Goal: Information Seeking & Learning: Check status

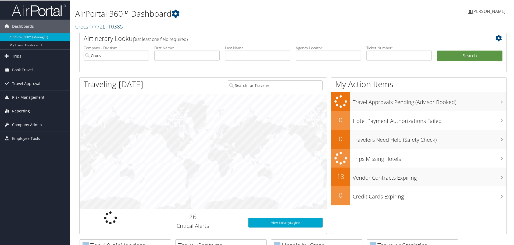
click at [27, 107] on span "Reporting" at bounding box center [21, 110] width 18 height 13
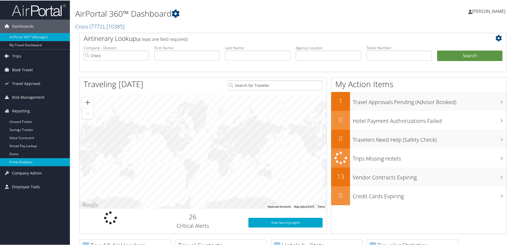
click at [31, 160] on link "Prime Analytics" at bounding box center [35, 162] width 70 height 8
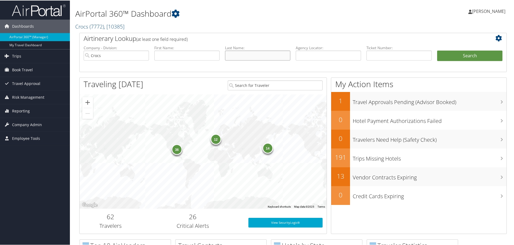
click at [240, 53] on input "text" at bounding box center [257, 55] width 65 height 10
drag, startPoint x: 308, startPoint y: 55, endPoint x: 381, endPoint y: 52, distance: 73.7
click at [381, 52] on input "text" at bounding box center [398, 55] width 65 height 10
paste input "0167310674602"
type input "0167310674602"
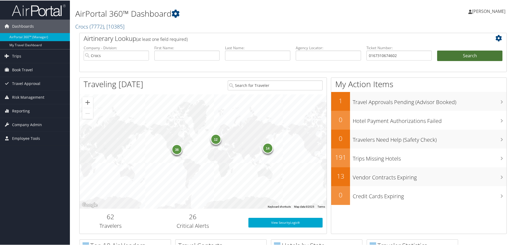
click at [463, 53] on button "Search" at bounding box center [469, 55] width 65 height 11
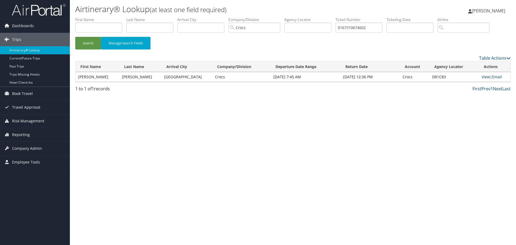
click at [482, 74] on link "View" at bounding box center [486, 76] width 8 height 5
click at [348, 27] on input "0167310674602" at bounding box center [358, 28] width 47 height 10
drag, startPoint x: 349, startPoint y: 27, endPoint x: 443, endPoint y: 27, distance: 94.3
click at [443, 17] on ul "First Name Last Name Departure City Arrival City Company/Division Crocs Airport…" at bounding box center [292, 17] width 435 height 0
click at [75, 37] on button "Search" at bounding box center [88, 43] width 26 height 13
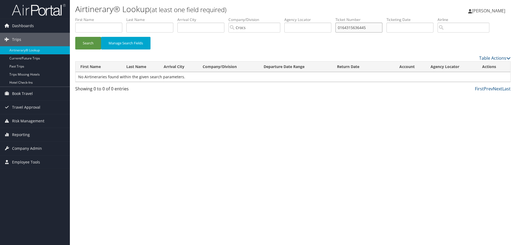
drag, startPoint x: 348, startPoint y: 28, endPoint x: 485, endPoint y: 29, distance: 136.8
click at [485, 17] on ul "First Name Last Name Departure City Arrival City Company/Division Crocs Airport…" at bounding box center [292, 17] width 435 height 0
type input "0167309254702"
click at [75, 37] on button "Search" at bounding box center [88, 43] width 26 height 13
click at [485, 76] on link "View" at bounding box center [486, 76] width 8 height 5
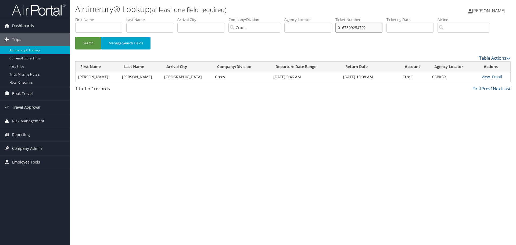
drag, startPoint x: 349, startPoint y: 28, endPoint x: 436, endPoint y: 29, distance: 86.5
click at [436, 17] on ul "First Name Last Name Departure City Arrival City Company/Division Crocs Airport…" at bounding box center [292, 17] width 435 height 0
click at [357, 28] on input "0167309254702" at bounding box center [358, 28] width 47 height 10
click at [358, 27] on input "0167309254702" at bounding box center [358, 28] width 47 height 10
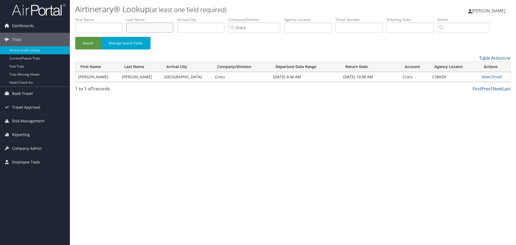
click at [163, 25] on input "text" at bounding box center [149, 28] width 47 height 10
type input "steerman"
click at [75, 37] on button "Search" at bounding box center [88, 43] width 26 height 13
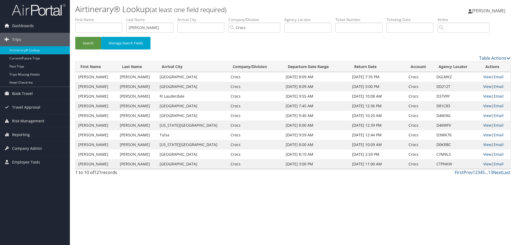
click at [476, 172] on link "2" at bounding box center [476, 172] width 2 height 6
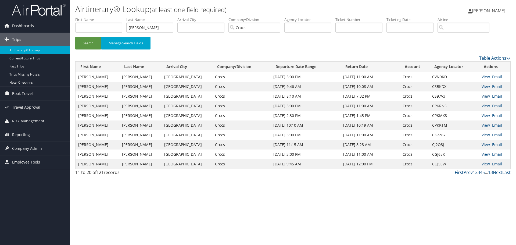
click at [486, 95] on link "View" at bounding box center [486, 96] width 8 height 5
click at [484, 86] on link "View" at bounding box center [486, 86] width 8 height 5
click at [482, 74] on link "View" at bounding box center [486, 76] width 8 height 5
click at [483, 105] on link "View" at bounding box center [486, 105] width 8 height 5
click at [482, 116] on link "View" at bounding box center [486, 115] width 8 height 5
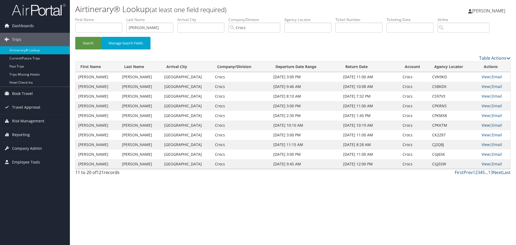
click at [483, 125] on link "View" at bounding box center [486, 125] width 8 height 5
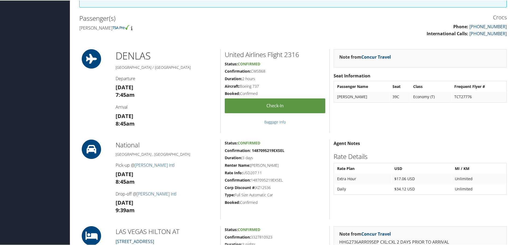
scroll to position [134, 0]
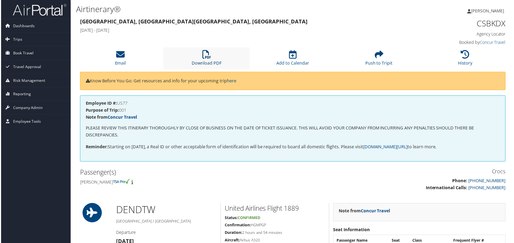
click at [208, 52] on icon at bounding box center [206, 54] width 9 height 9
click at [459, 59] on li "History" at bounding box center [466, 59] width 87 height 22
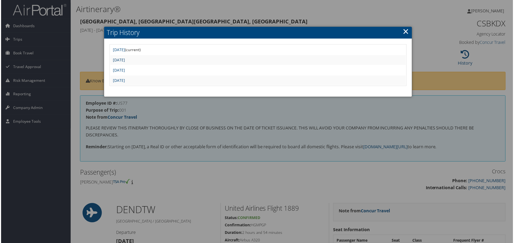
click at [124, 61] on link "Thu Jul 10 16:33:46 MDT 2025" at bounding box center [118, 60] width 12 height 5
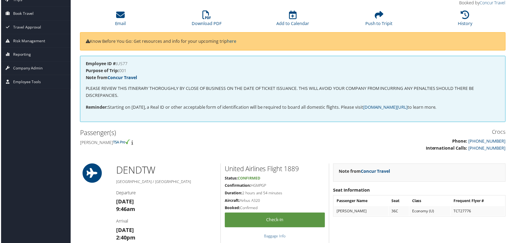
scroll to position [27, 0]
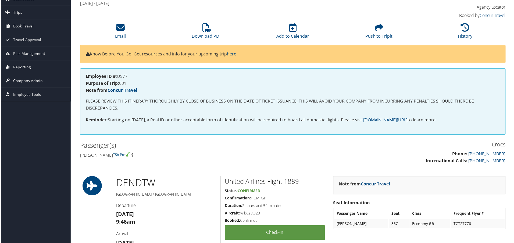
click at [323, 133] on div "Employee ID #: US77 Purpose of Trip: 001 Note from Concur Travel PLEASE REVIEW …" at bounding box center [292, 102] width 427 height 66
click at [468, 34] on link "History" at bounding box center [466, 32] width 15 height 13
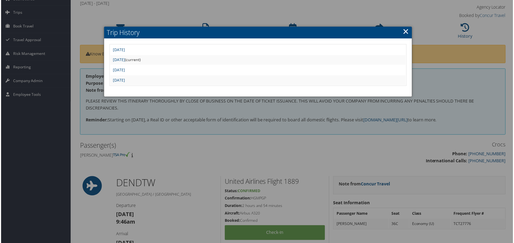
click at [406, 31] on link "×" at bounding box center [406, 31] width 6 height 11
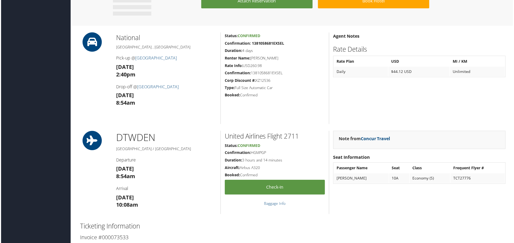
scroll to position [349, 0]
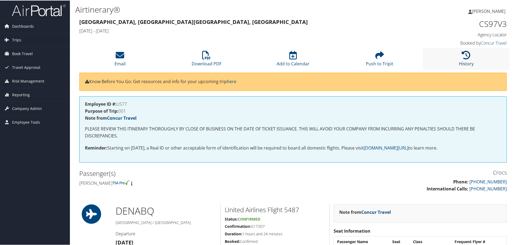
click at [467, 58] on li "History" at bounding box center [466, 59] width 87 height 22
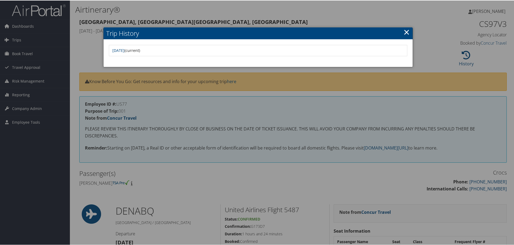
click at [406, 31] on link "×" at bounding box center [406, 31] width 6 height 11
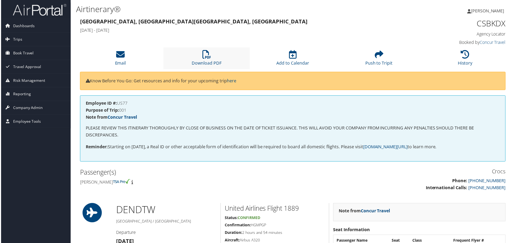
click at [201, 49] on li "Download PDF" at bounding box center [206, 59] width 87 height 22
click at [462, 57] on icon at bounding box center [466, 54] width 9 height 9
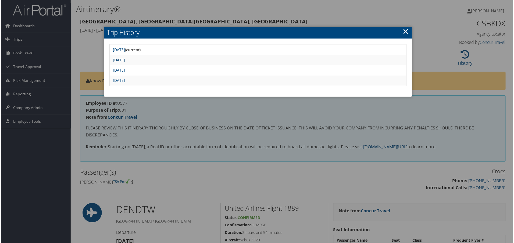
click at [124, 59] on link "[DATE]" at bounding box center [118, 60] width 12 height 5
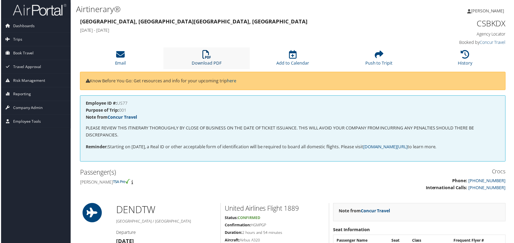
click at [201, 56] on li "Download PDF" at bounding box center [206, 59] width 87 height 22
click at [207, 55] on icon at bounding box center [206, 54] width 9 height 9
